Goal: Transaction & Acquisition: Download file/media

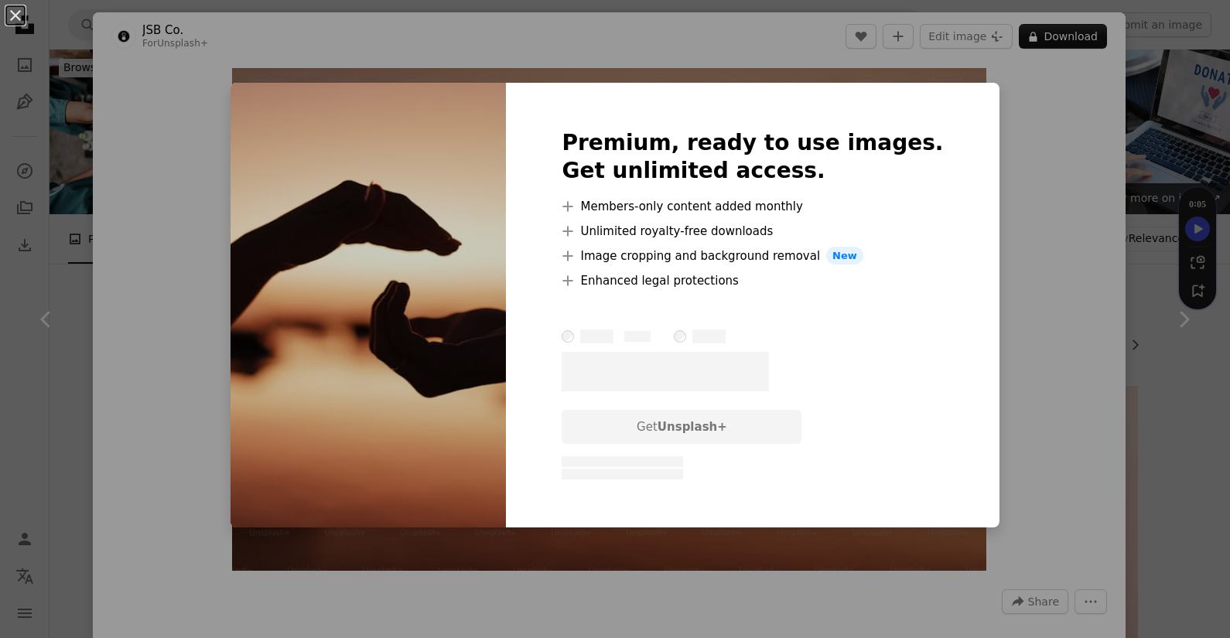
scroll to position [849, 0]
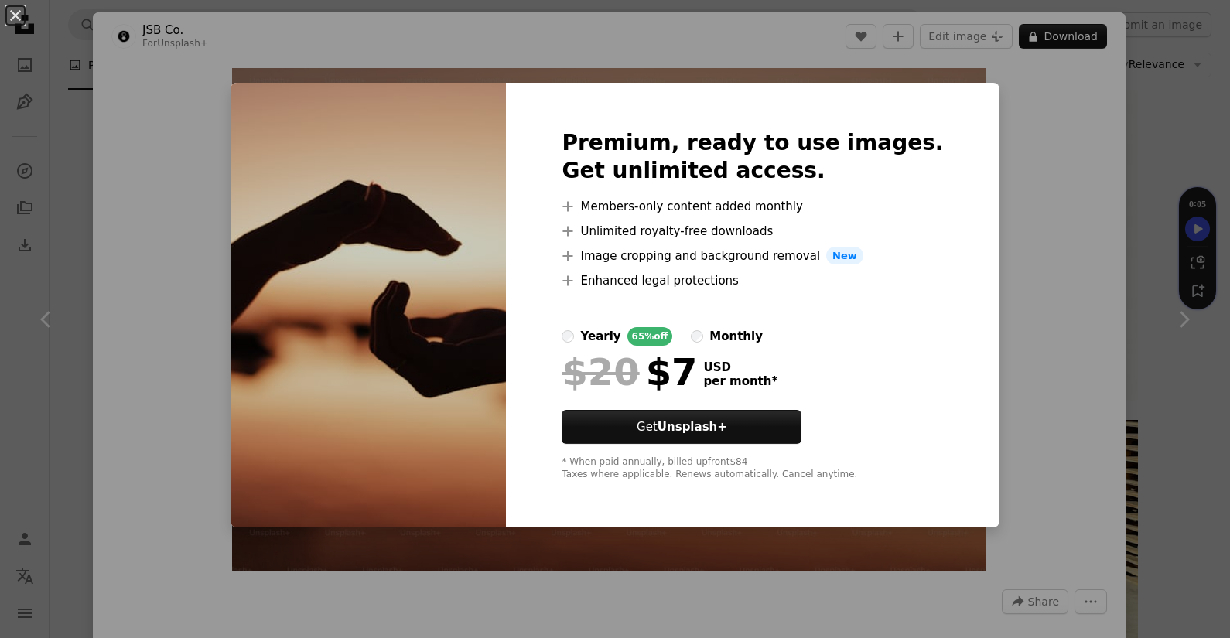
click at [73, 241] on div "An X shape Premium, ready to use images. Get unlimited access. A plus sign Memb…" at bounding box center [615, 319] width 1230 height 638
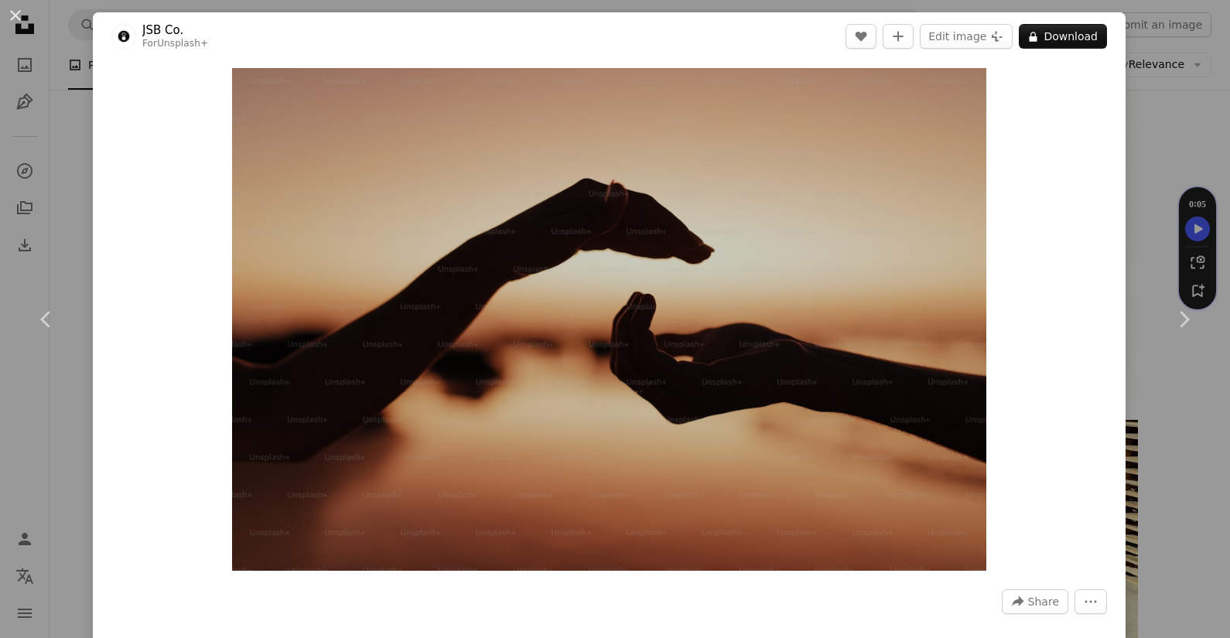
click at [73, 241] on div "An X shape Chevron left Chevron right JSB Co. For Unsplash+ A heart A plus sign…" at bounding box center [615, 319] width 1230 height 638
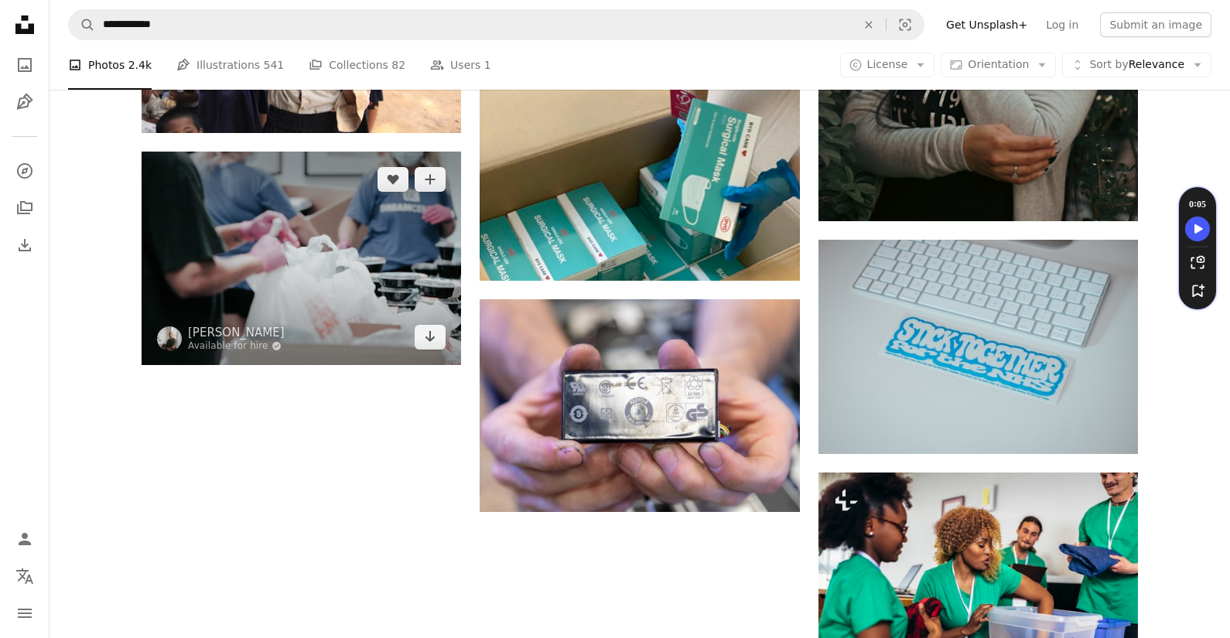
scroll to position [1952, 0]
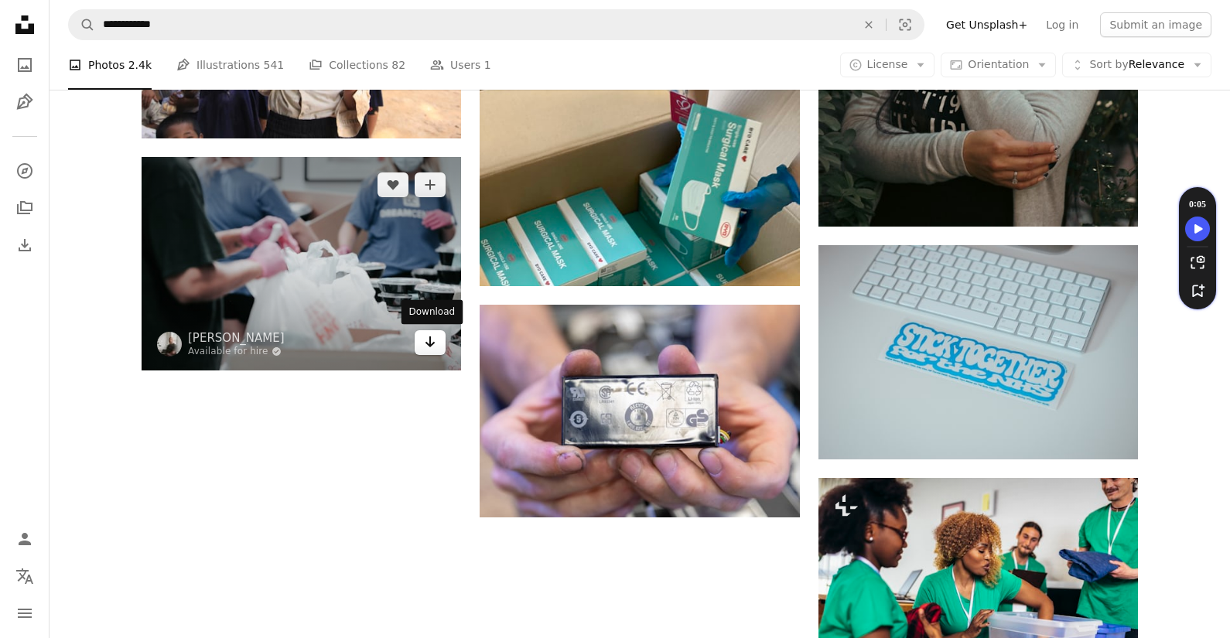
click at [426, 350] on icon "Arrow pointing down" at bounding box center [430, 342] width 12 height 19
